Goal: Task Accomplishment & Management: Use online tool/utility

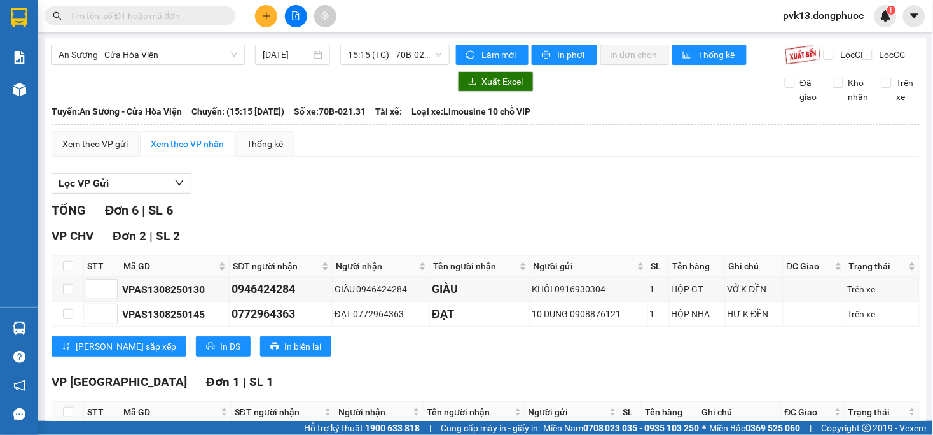
scroll to position [275, 0]
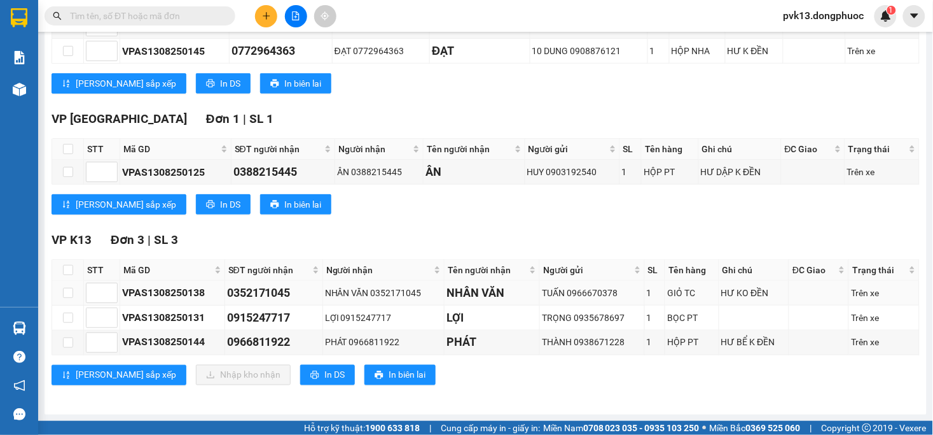
click at [68, 300] on td at bounding box center [68, 293] width 32 height 25
click at [66, 288] on input "checkbox" at bounding box center [68, 293] width 10 height 10
checkbox input "true"
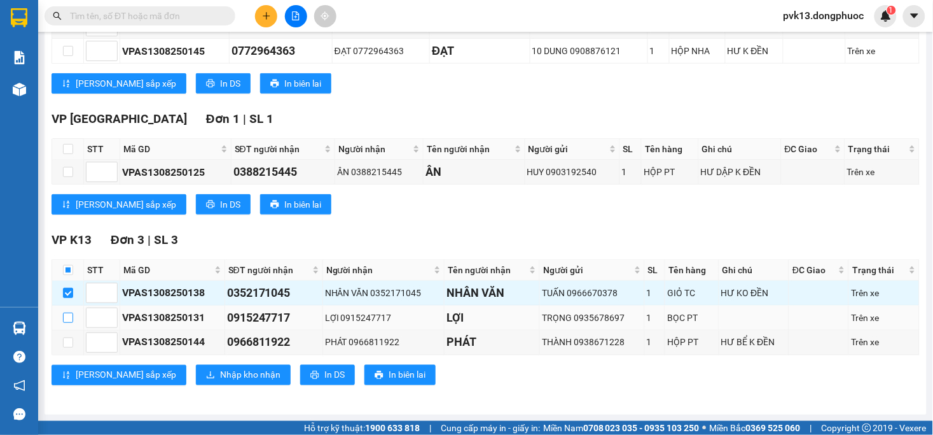
click at [70, 317] on input "checkbox" at bounding box center [68, 317] width 10 height 10
checkbox input "true"
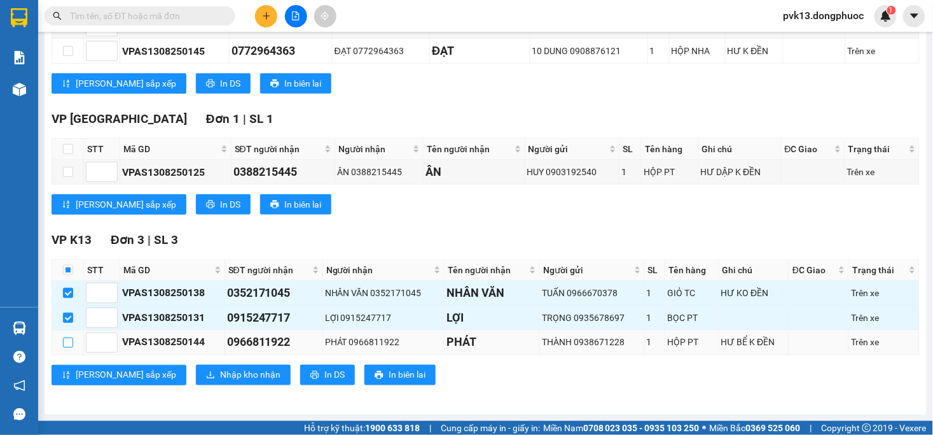
click at [68, 345] on input "checkbox" at bounding box center [68, 342] width 10 height 10
checkbox input "true"
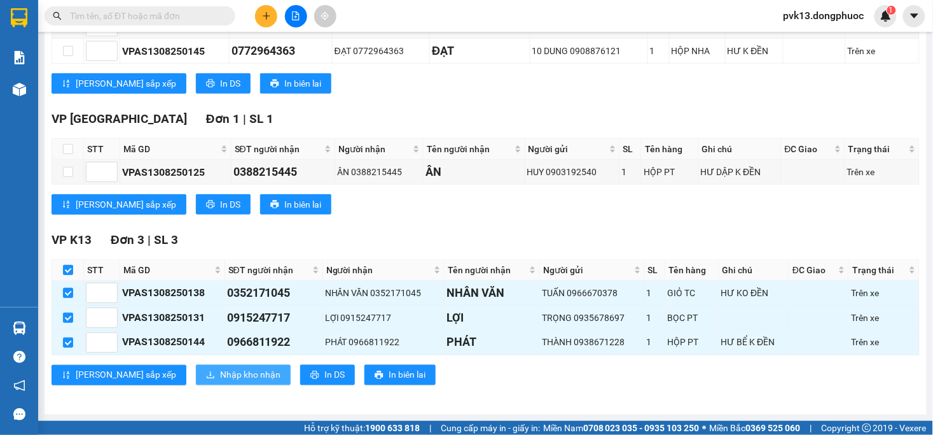
click at [196, 383] on button "Nhập kho nhận" at bounding box center [243, 375] width 95 height 20
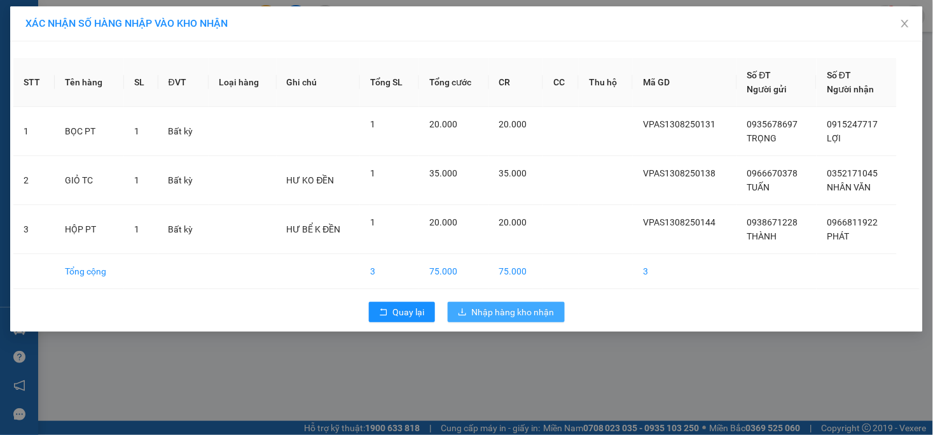
click at [517, 318] on span "Nhập hàng kho nhận" at bounding box center [513, 312] width 83 height 14
